Goal: Transaction & Acquisition: Purchase product/service

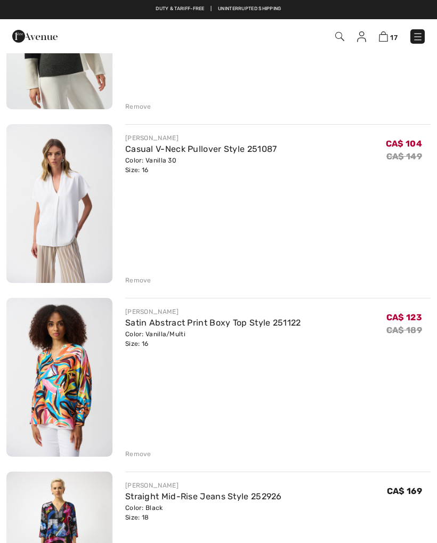
scroll to position [381, 0]
click at [75, 227] on img at bounding box center [59, 204] width 106 height 159
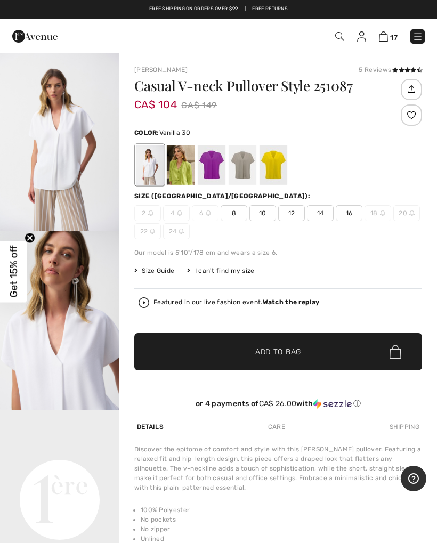
click at [164, 300] on div "Featured in our live fashion event. Watch the replay" at bounding box center [237, 302] width 166 height 7
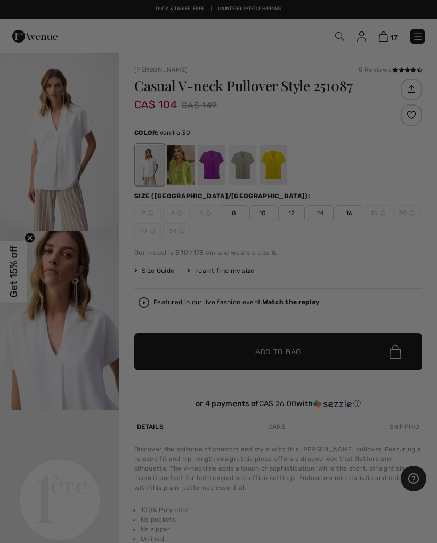
checkbox input "true"
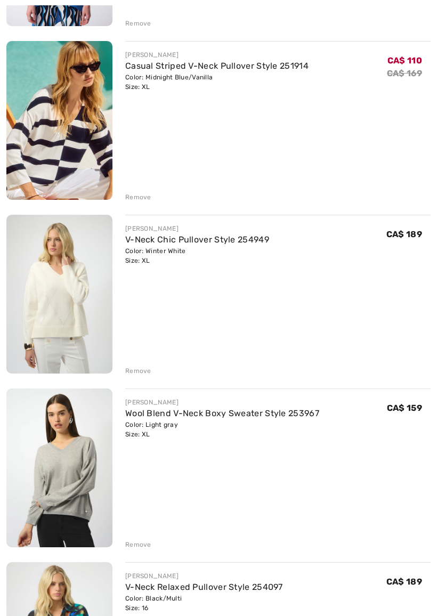
scroll to position [2030, 0]
click at [88, 307] on img at bounding box center [59, 293] width 106 height 159
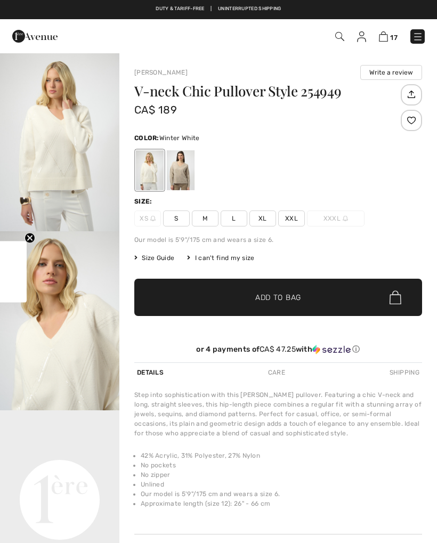
checkbox input "true"
click at [186, 172] on div at bounding box center [181, 170] width 28 height 40
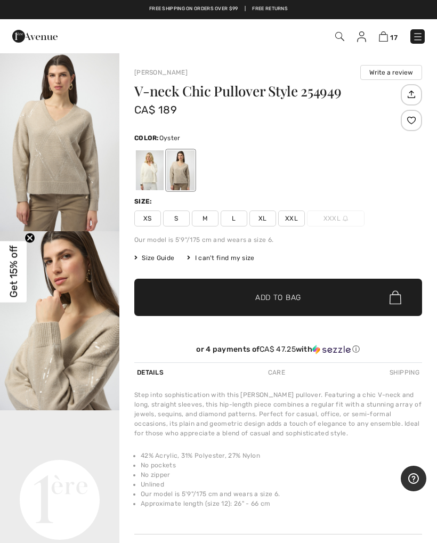
click at [269, 215] on span "XL" at bounding box center [262, 219] width 27 height 16
click at [279, 300] on span "Add to Bag" at bounding box center [278, 297] width 46 height 11
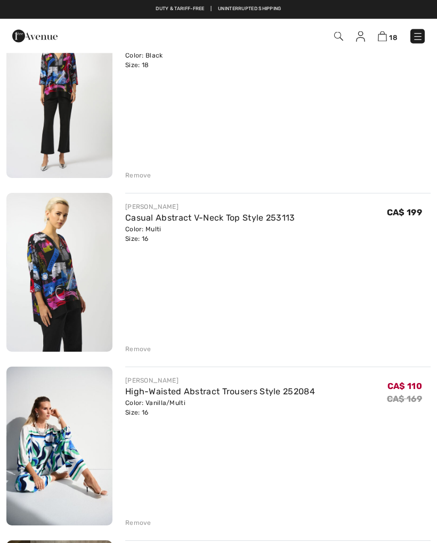
scroll to position [825, 0]
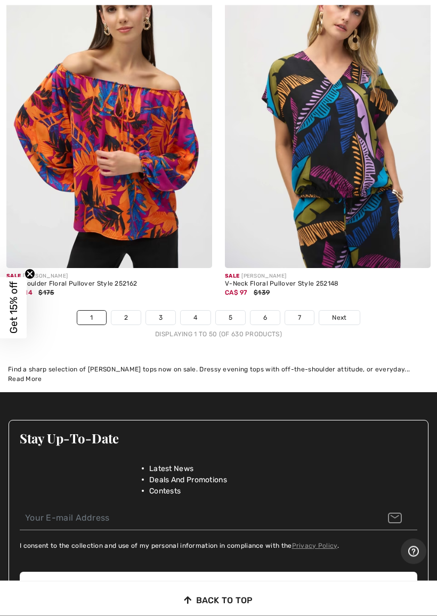
scroll to position [9312, 0]
click at [129, 311] on link "2" at bounding box center [125, 318] width 29 height 14
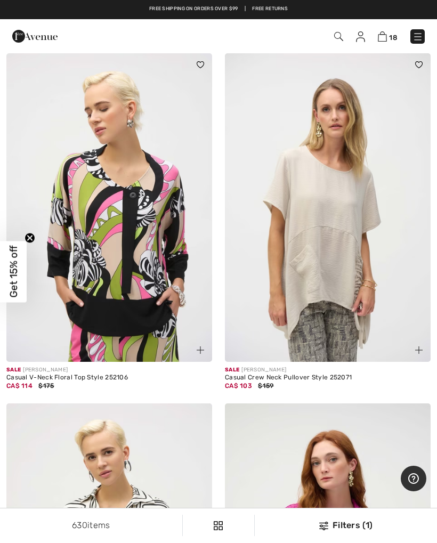
scroll to position [753, 0]
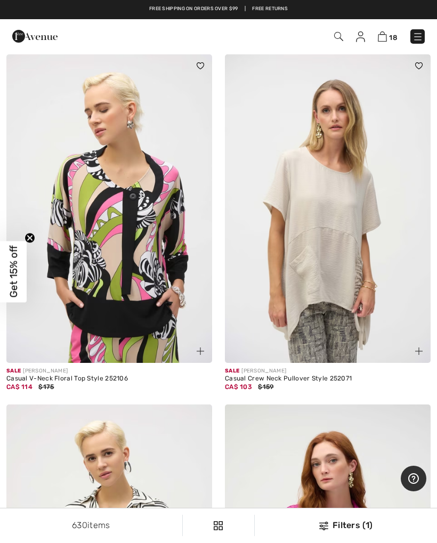
click at [348, 273] on img at bounding box center [328, 208] width 206 height 309
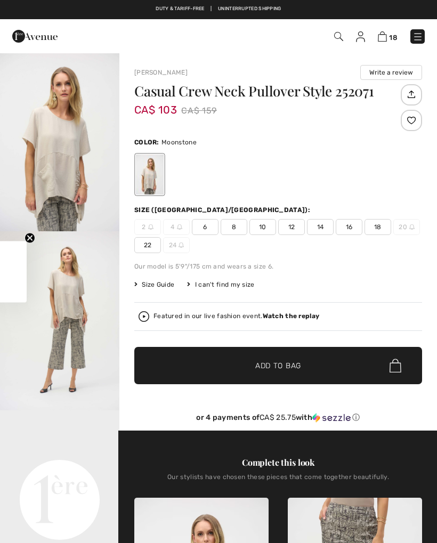
checkbox input "true"
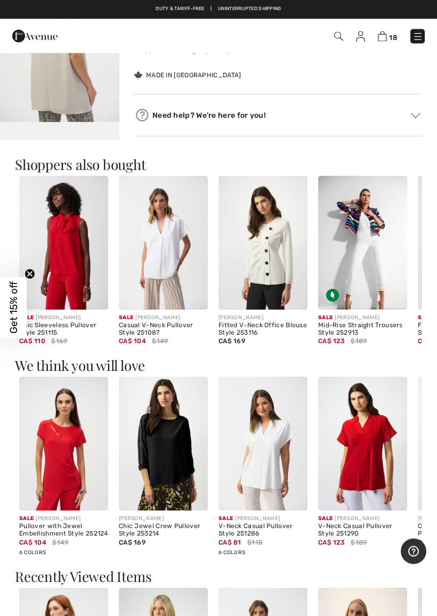
scroll to position [826, 0]
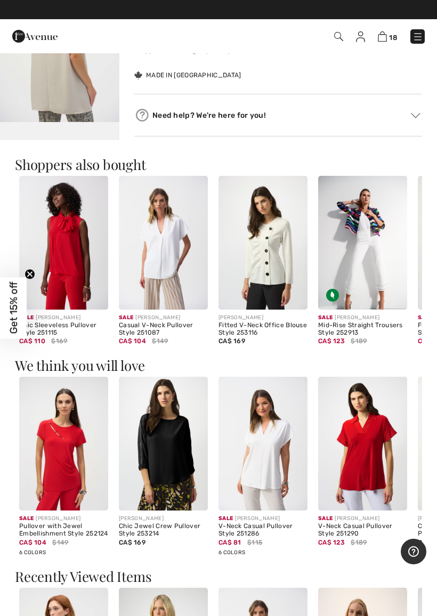
click at [179, 281] on img at bounding box center [163, 243] width 89 height 134
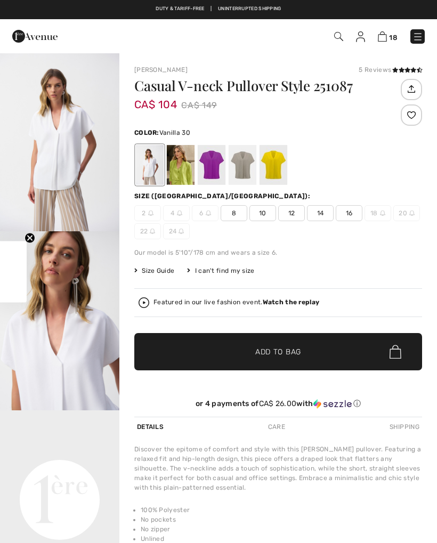
checkbox input "true"
click at [195, 174] on div at bounding box center [181, 165] width 28 height 40
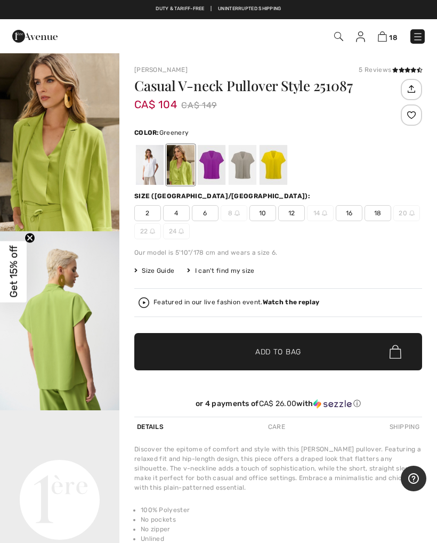
click at [76, 349] on img "2 / 7" at bounding box center [59, 320] width 119 height 179
click at [223, 161] on div at bounding box center [212, 165] width 28 height 40
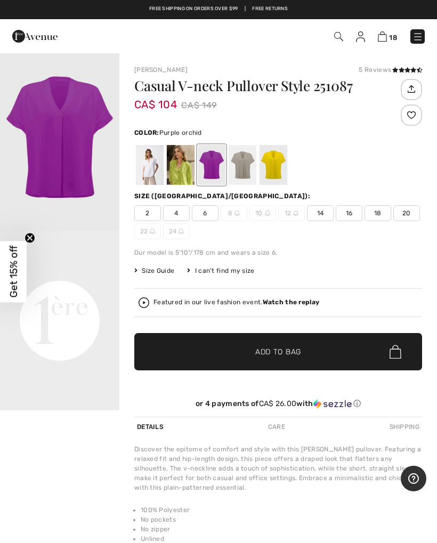
click at [254, 163] on div at bounding box center [243, 165] width 28 height 40
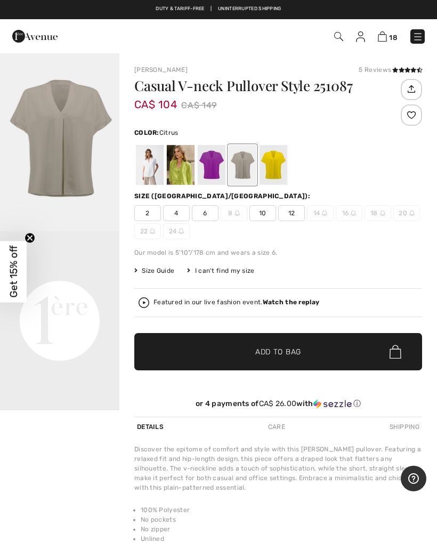
click at [282, 162] on div at bounding box center [274, 165] width 28 height 40
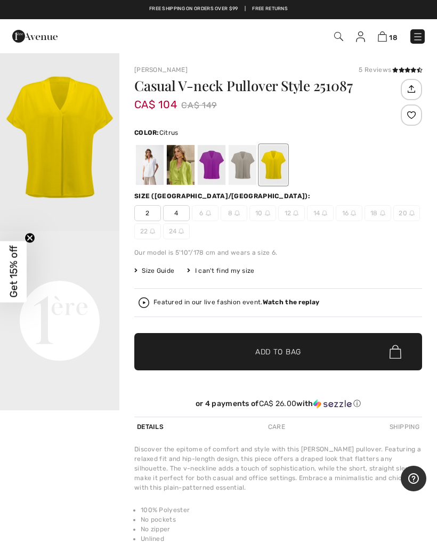
click at [162, 169] on div at bounding box center [150, 165] width 28 height 40
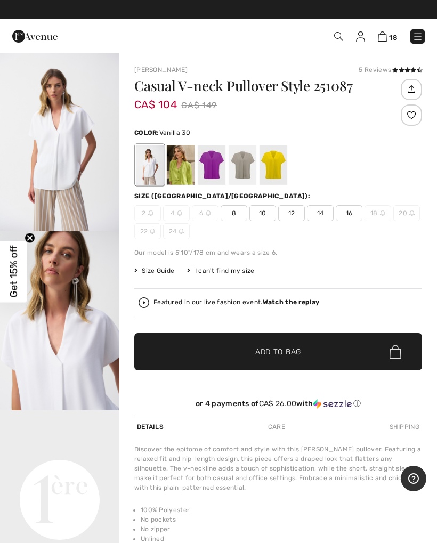
click at [352, 213] on span "16" at bounding box center [349, 213] width 27 height 16
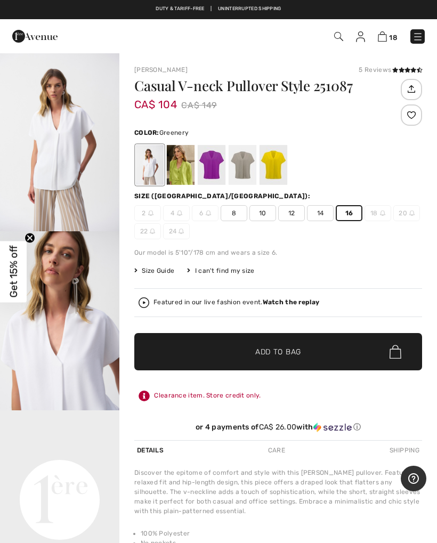
click at [188, 170] on div at bounding box center [181, 165] width 28 height 40
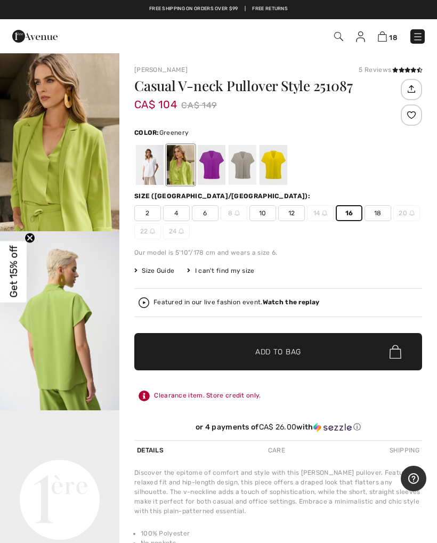
click at [290, 351] on span "Add to Bag" at bounding box center [278, 352] width 46 height 11
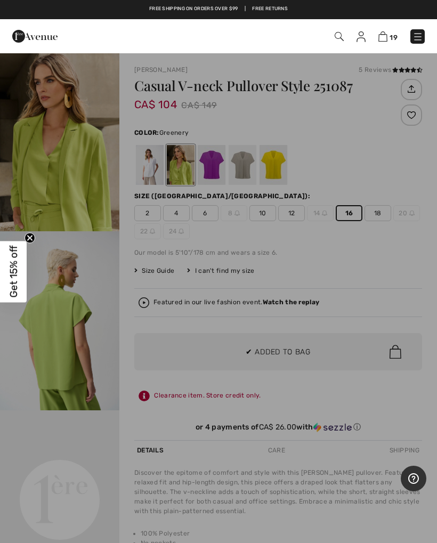
click at [283, 350] on div at bounding box center [218, 271] width 437 height 543
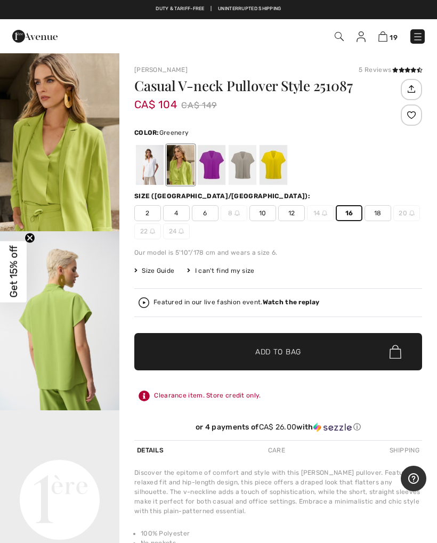
click at [72, 347] on img "2 / 7" at bounding box center [59, 320] width 119 height 179
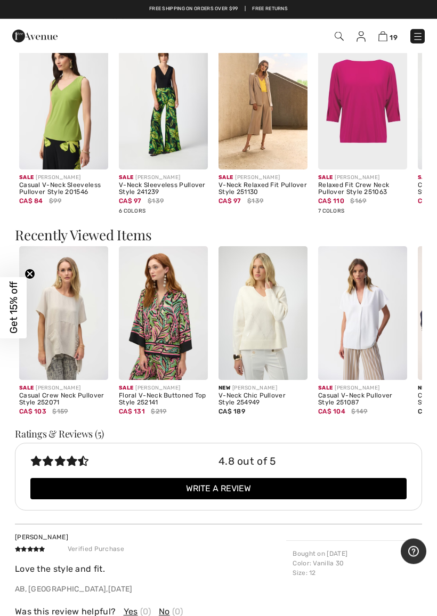
scroll to position [872, 0]
click at [376, 346] on img at bounding box center [362, 313] width 89 height 134
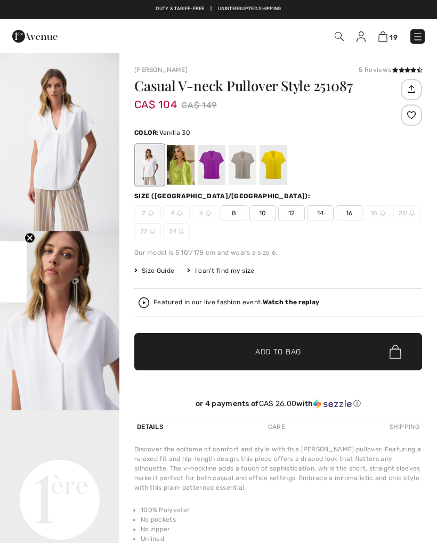
checkbox input "true"
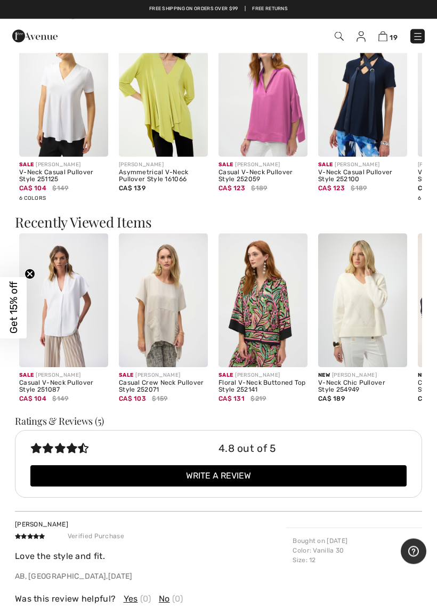
scroll to position [861, 0]
click at [80, 347] on img at bounding box center [63, 300] width 89 height 134
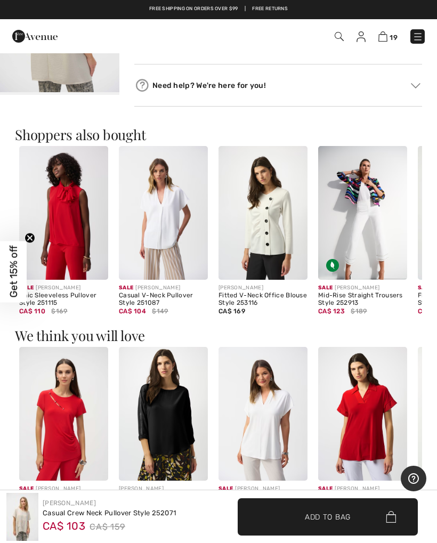
click at [379, 307] on div "Mid-Rise Straight Trousers Style 252913" at bounding box center [362, 299] width 89 height 15
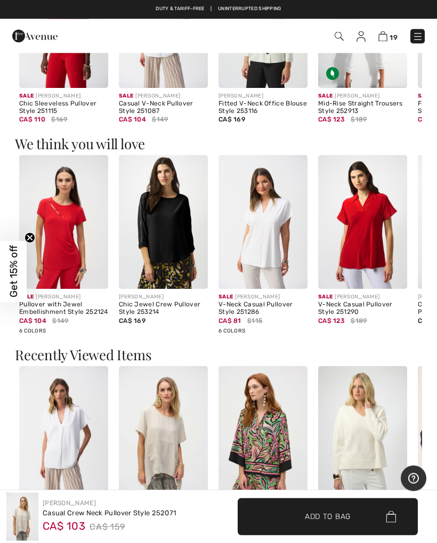
scroll to position [1033, 0]
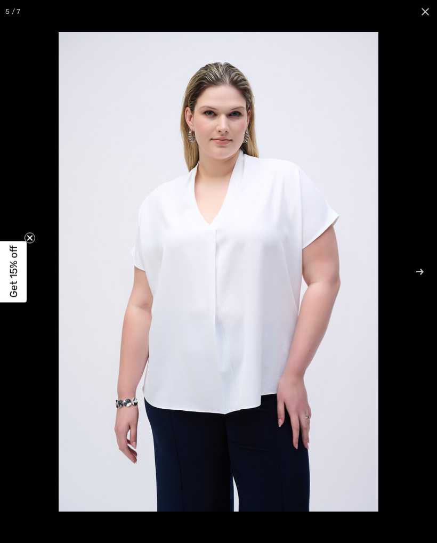
checkbox input "true"
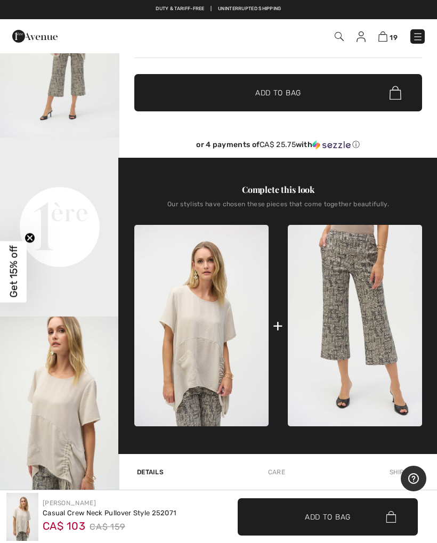
scroll to position [272, 0]
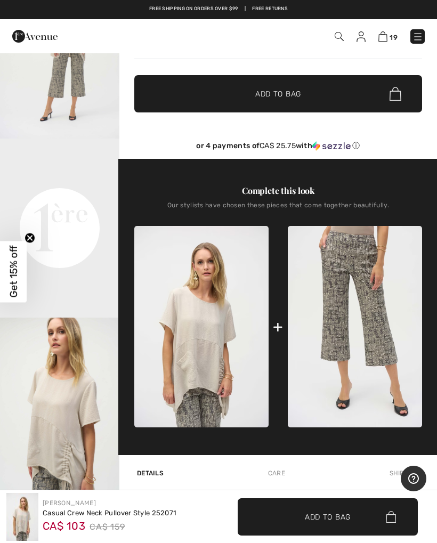
click at [78, 198] on video "Your browser does not support the video tag." at bounding box center [59, 169] width 119 height 60
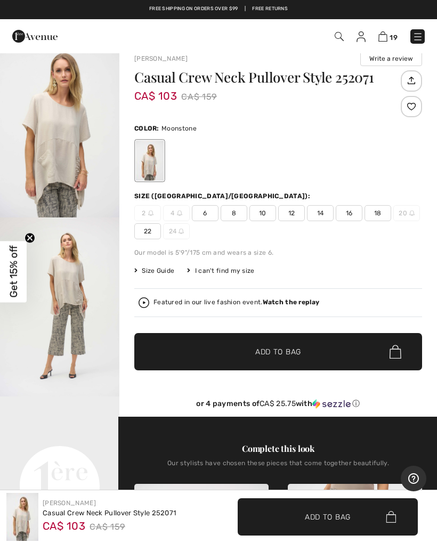
scroll to position [0, 0]
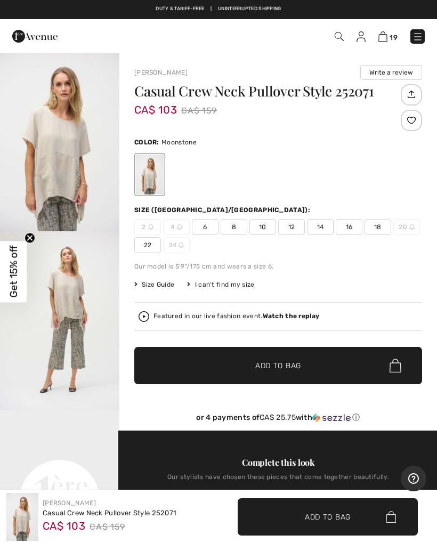
click at [354, 226] on span "16" at bounding box center [349, 227] width 27 height 16
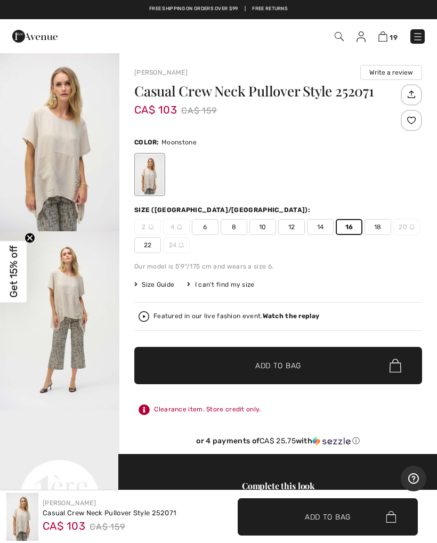
click at [281, 365] on span "Add to Bag" at bounding box center [278, 365] width 46 height 11
